Goal: Navigation & Orientation: Find specific page/section

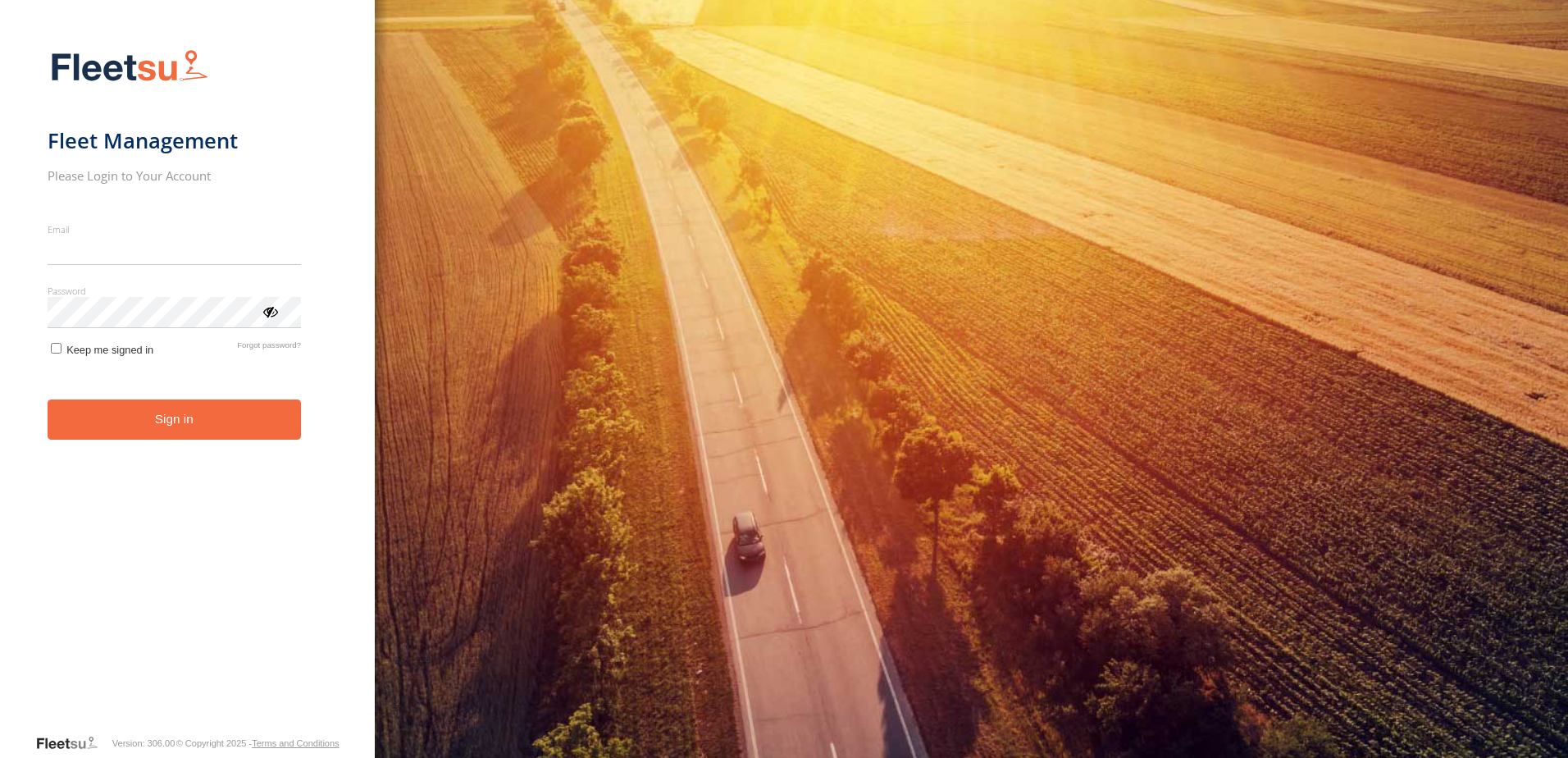
type input "**********"
click at [271, 440] on button "Sign in" at bounding box center [174, 419] width 253 height 40
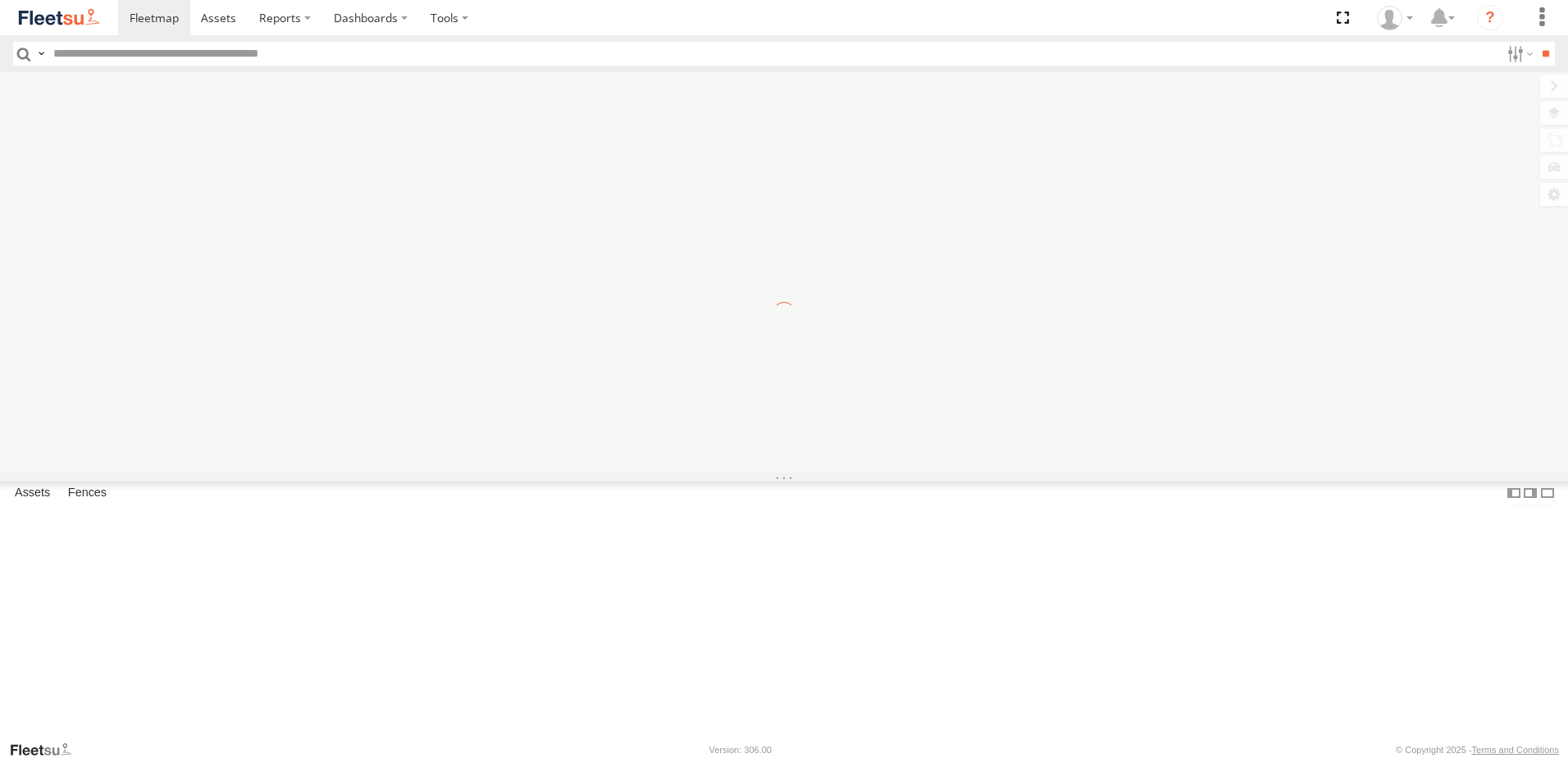
click at [48, 54] on input "text" at bounding box center [773, 53] width 1453 height 23
click at [40, 56] on label at bounding box center [41, 53] width 13 height 23
